Goal: Communication & Community: Answer question/provide support

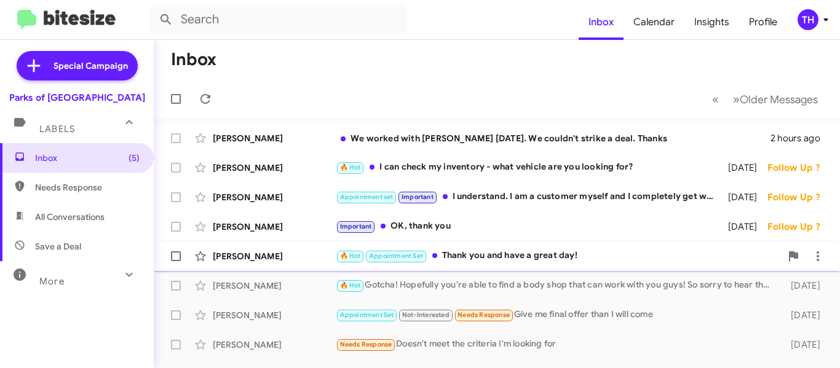
click at [521, 258] on div "🔥 Hot Appointment Set Thank you and have a great day!" at bounding box center [558, 256] width 445 height 14
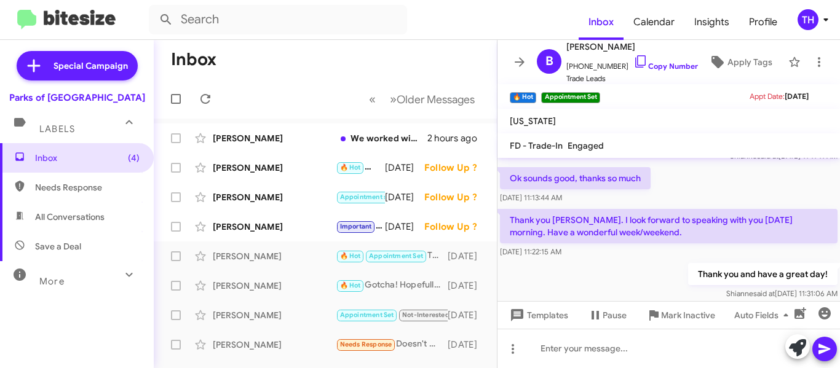
scroll to position [323, 0]
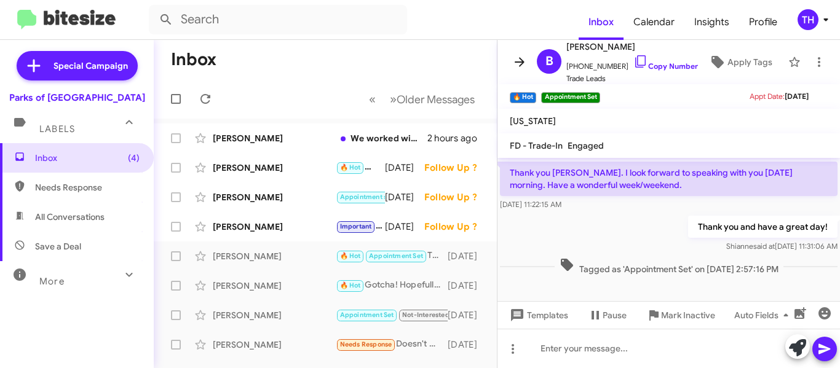
click at [510, 65] on span at bounding box center [519, 62] width 25 height 15
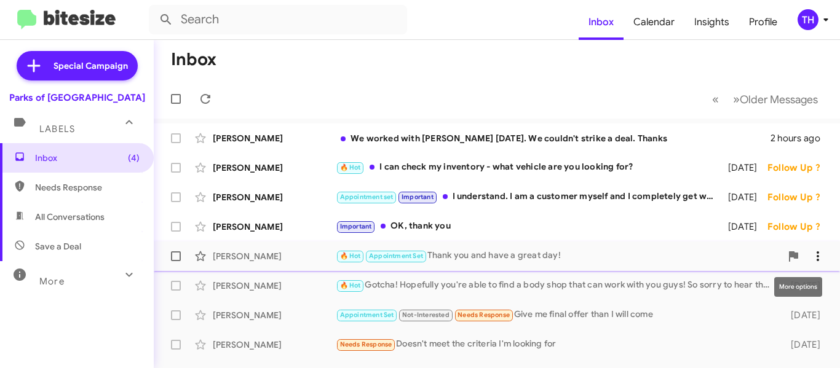
click at [815, 258] on icon at bounding box center [817, 256] width 15 height 15
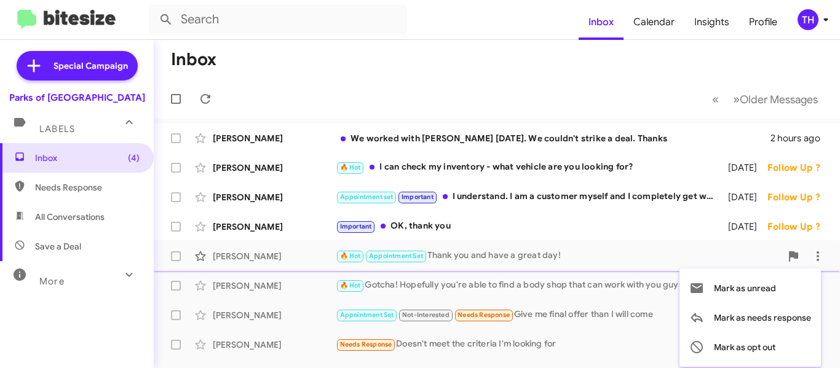
click at [507, 220] on div at bounding box center [420, 184] width 840 height 368
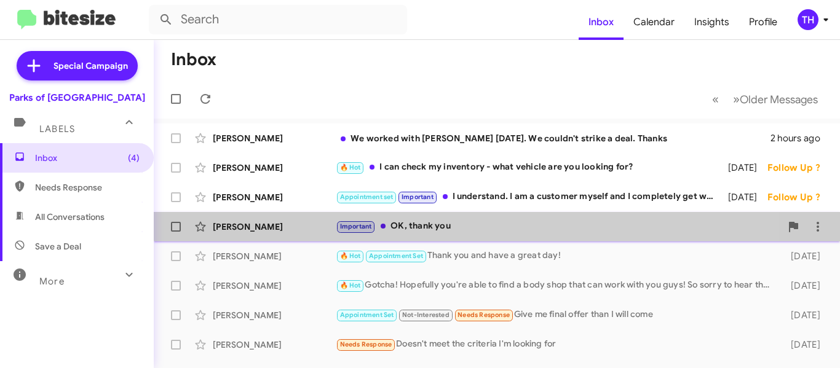
click at [507, 221] on div "Important OK, thank you" at bounding box center [558, 227] width 445 height 14
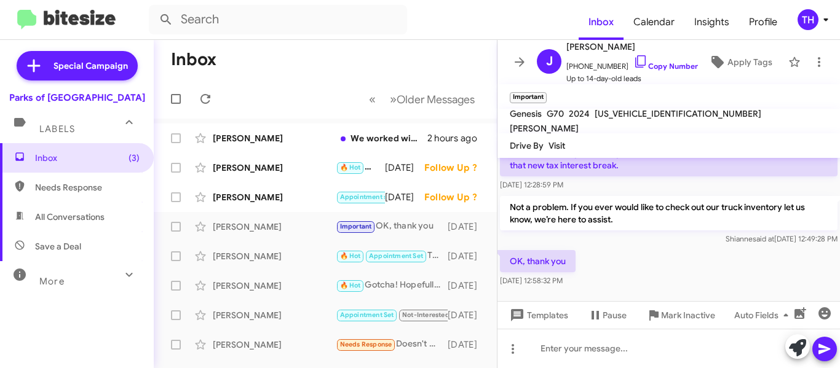
scroll to position [528, 0]
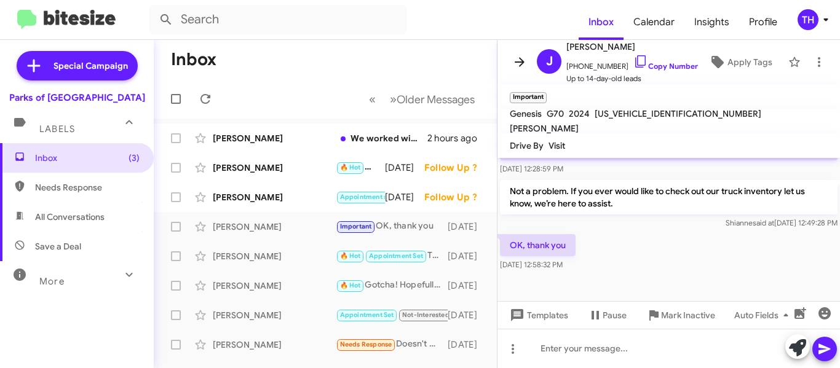
click at [516, 65] on icon at bounding box center [519, 62] width 15 height 15
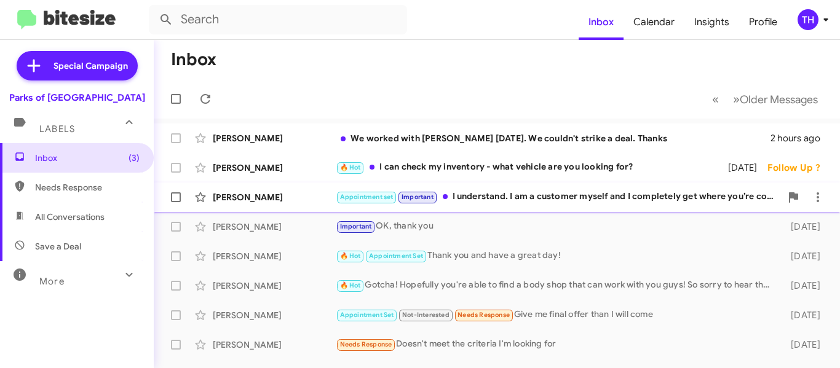
click at [597, 202] on div "Appointment set Important I understand. I am a customer myself and I completely…" at bounding box center [558, 197] width 445 height 14
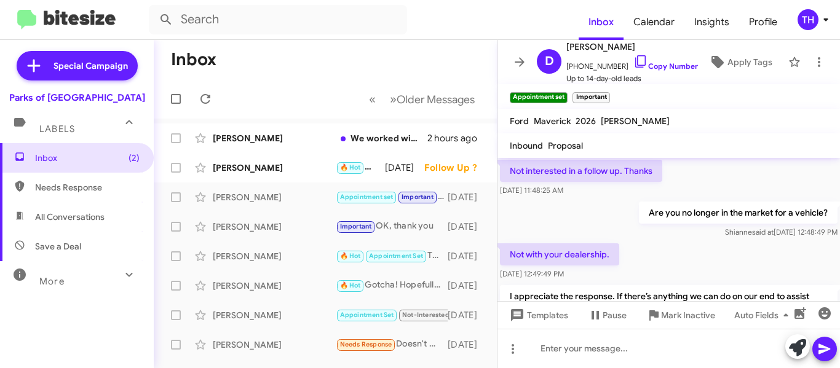
scroll to position [430, 0]
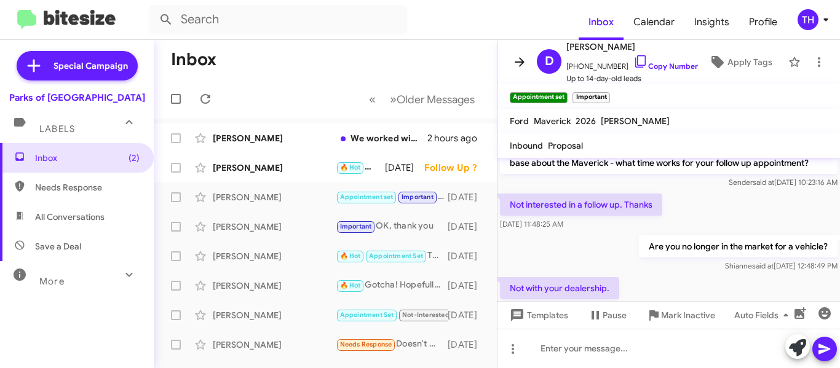
click at [515, 58] on icon at bounding box center [519, 62] width 15 height 15
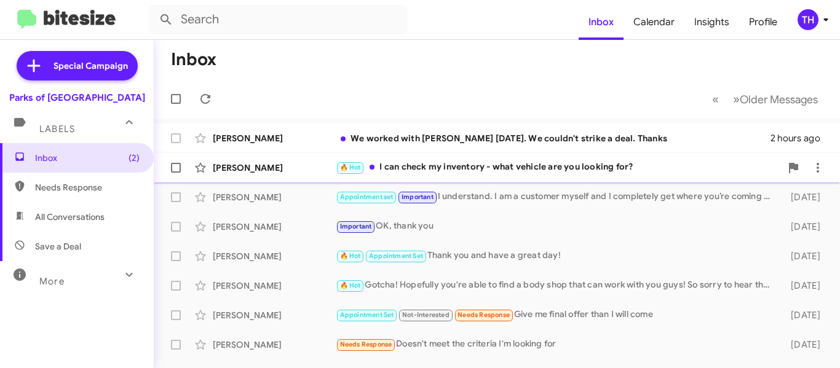
click at [537, 178] on div "[PERSON_NAME] 🔥 Hot I can check my inventory - what vehicle are you looking for…" at bounding box center [497, 168] width 667 height 25
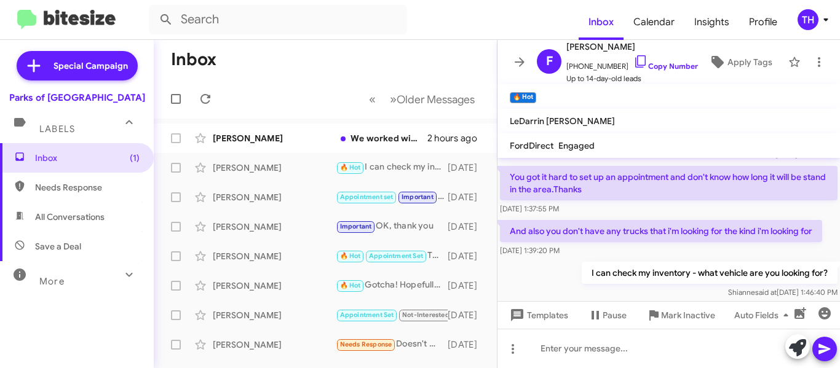
scroll to position [318, 0]
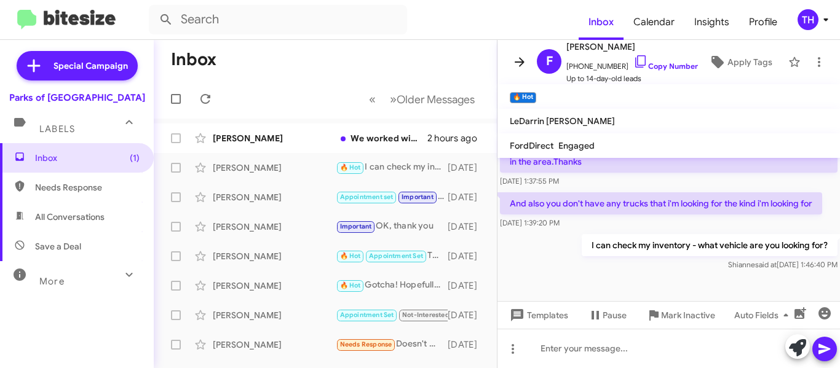
click at [510, 58] on span at bounding box center [519, 62] width 25 height 15
